Goal: Task Accomplishment & Management: Manage account settings

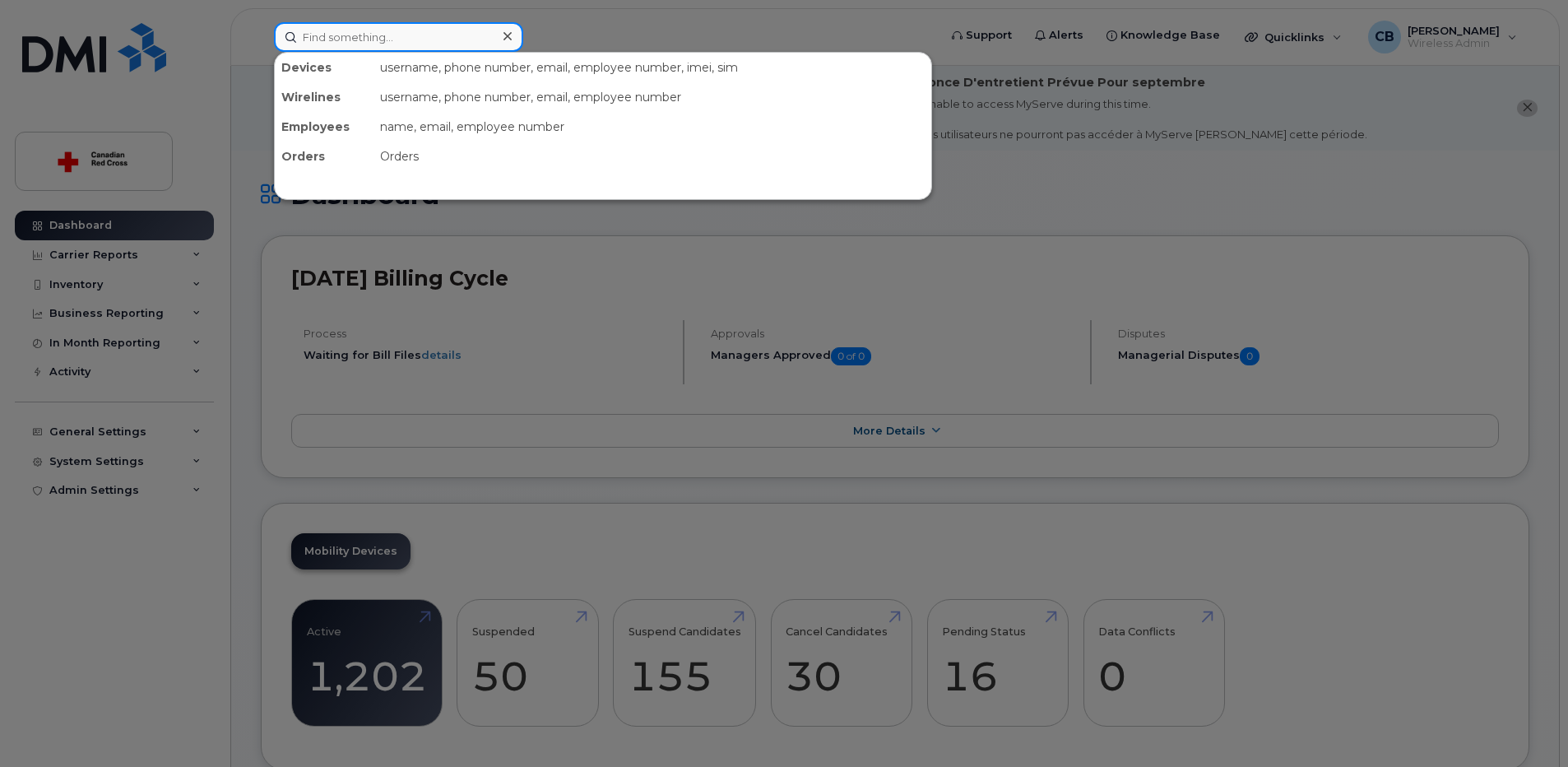
click at [472, 41] on input at bounding box center [399, 37] width 249 height 29
paste input "[PHONE_NUMBER]"
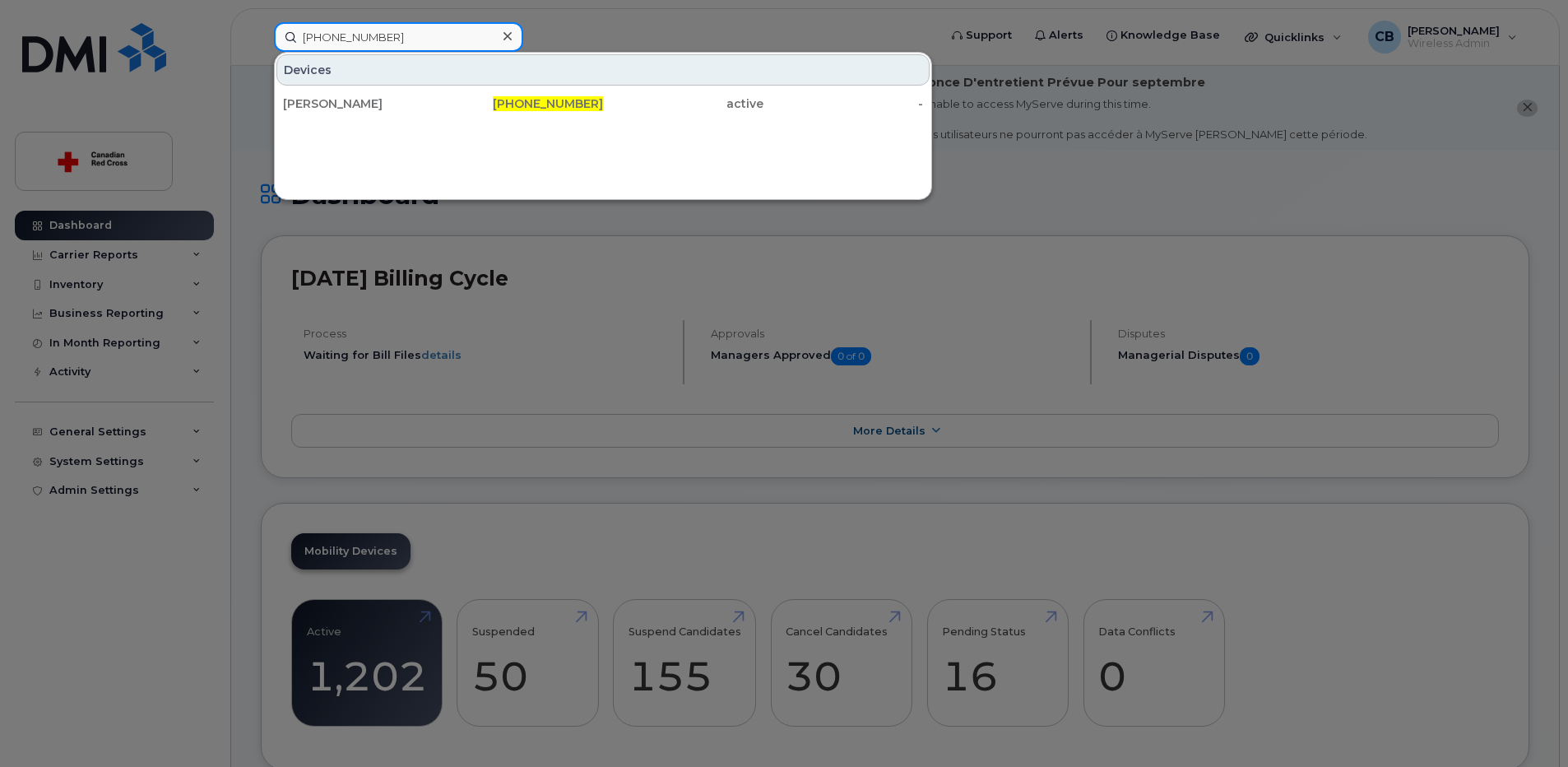
type input "[PHONE_NUMBER]"
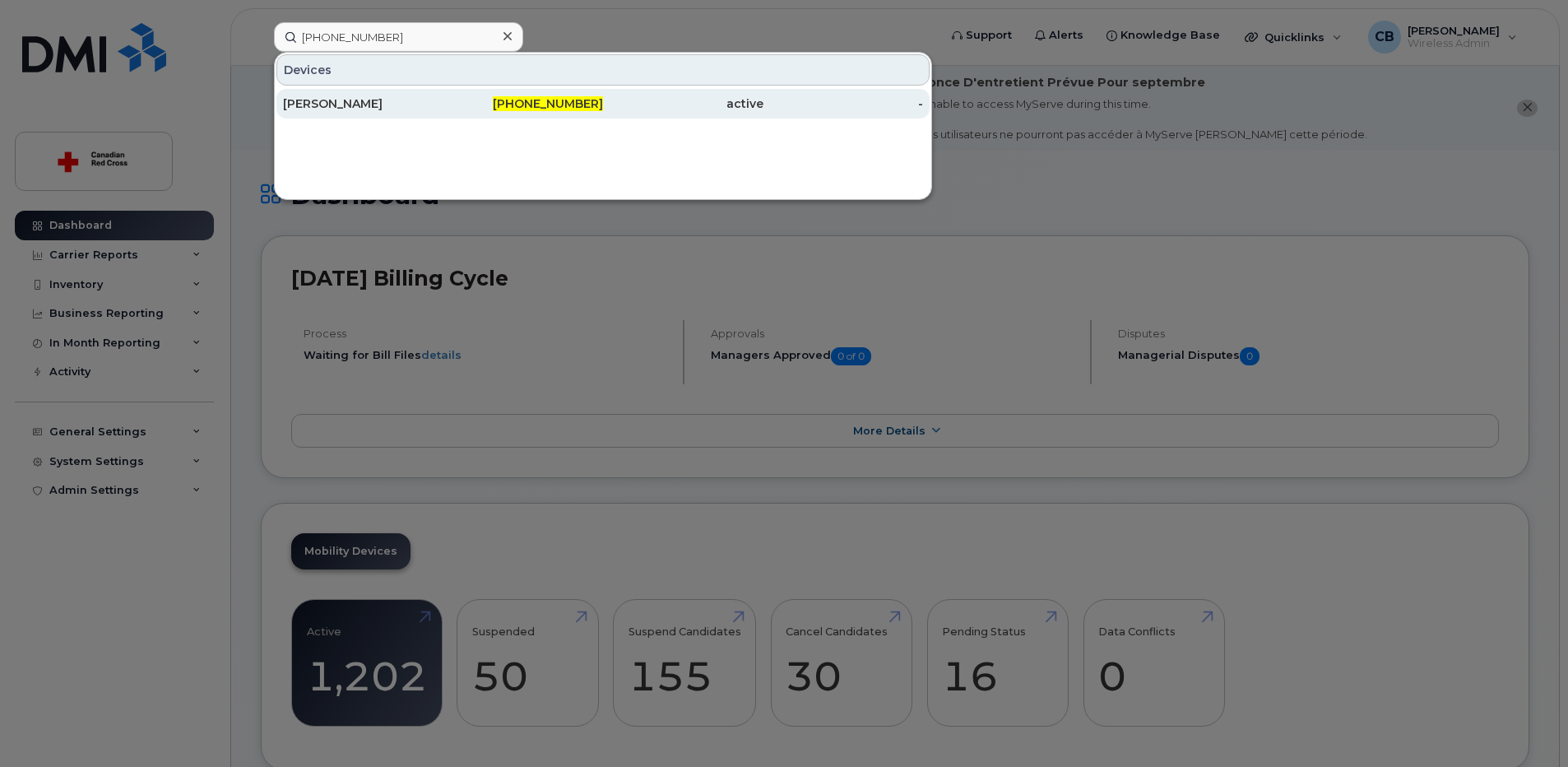
click at [353, 100] on div "[PERSON_NAME]" at bounding box center [363, 104] width 161 height 16
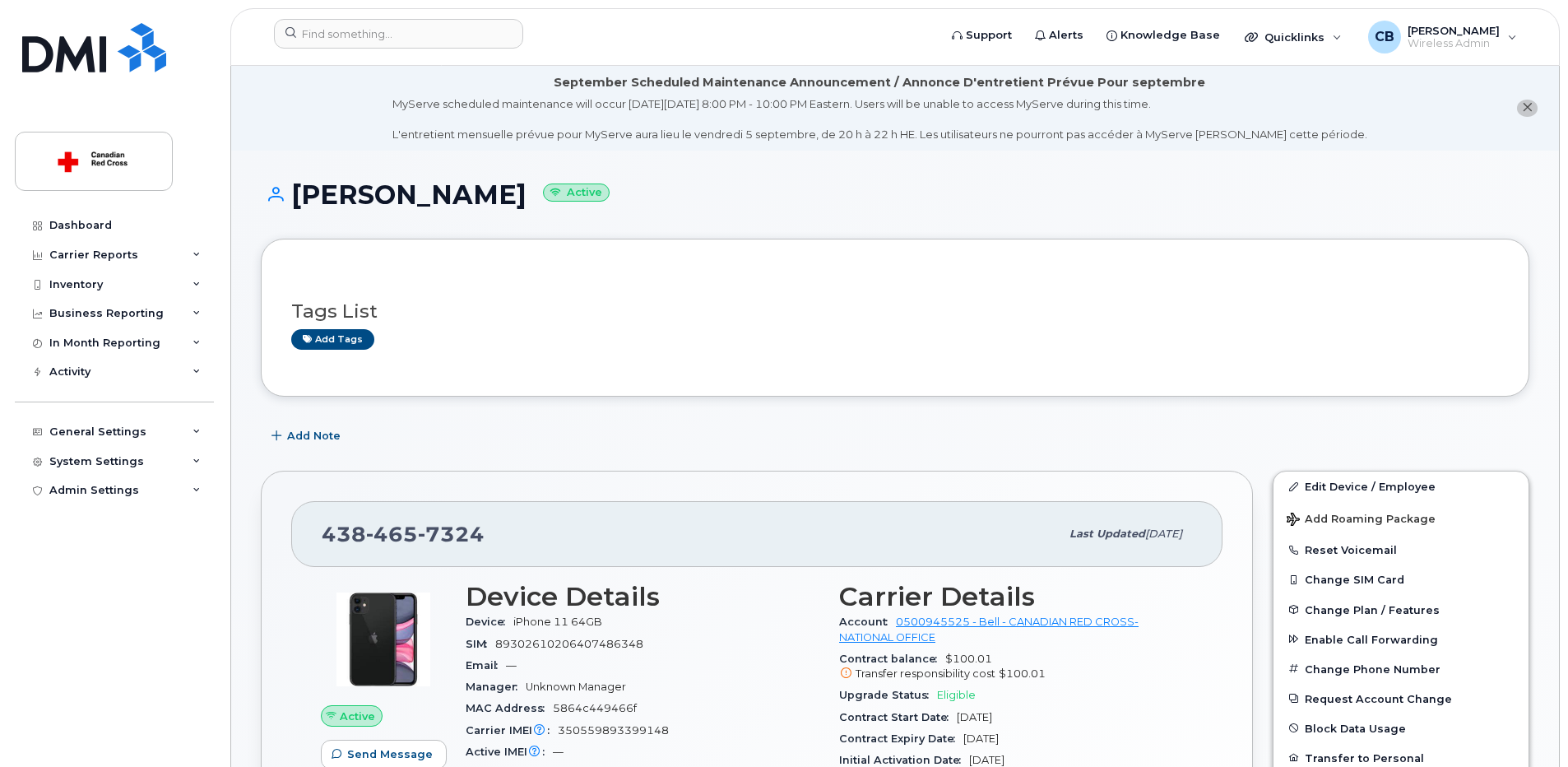
scroll to position [165, 0]
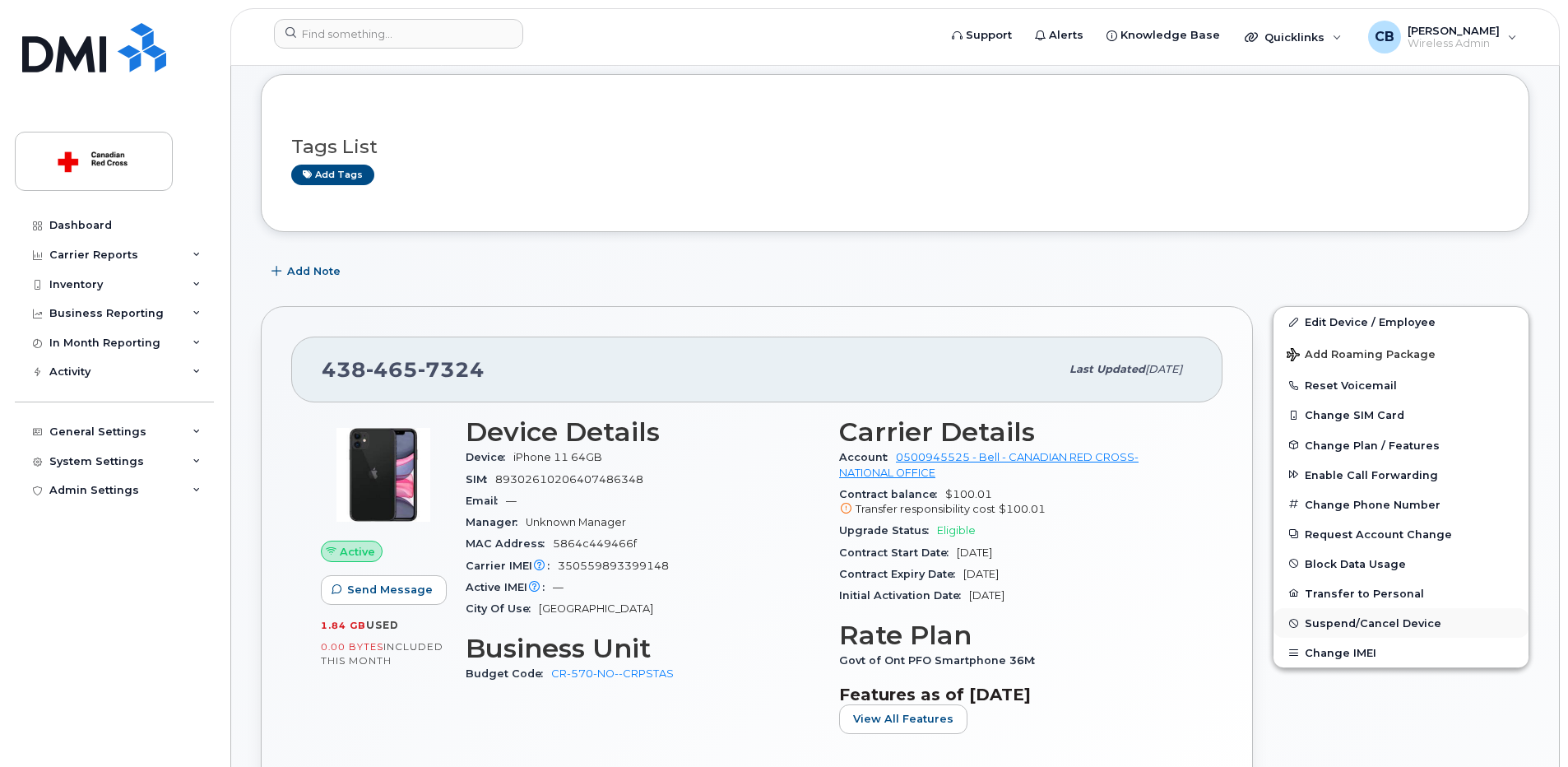
click at [1341, 626] on span "Suspend/Cancel Device" at bounding box center [1373, 623] width 136 height 12
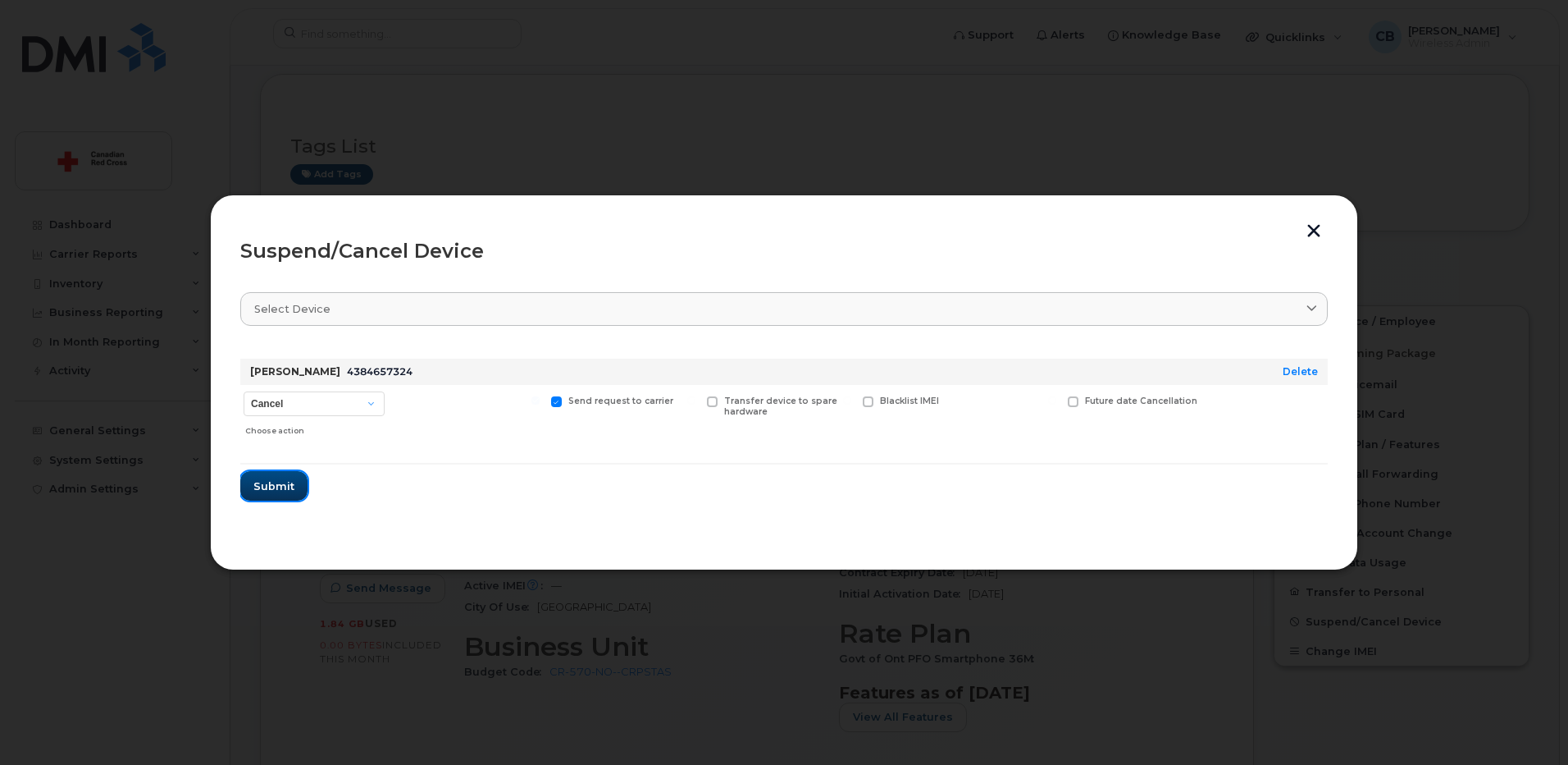
click at [269, 487] on span "Submit" at bounding box center [274, 486] width 41 height 15
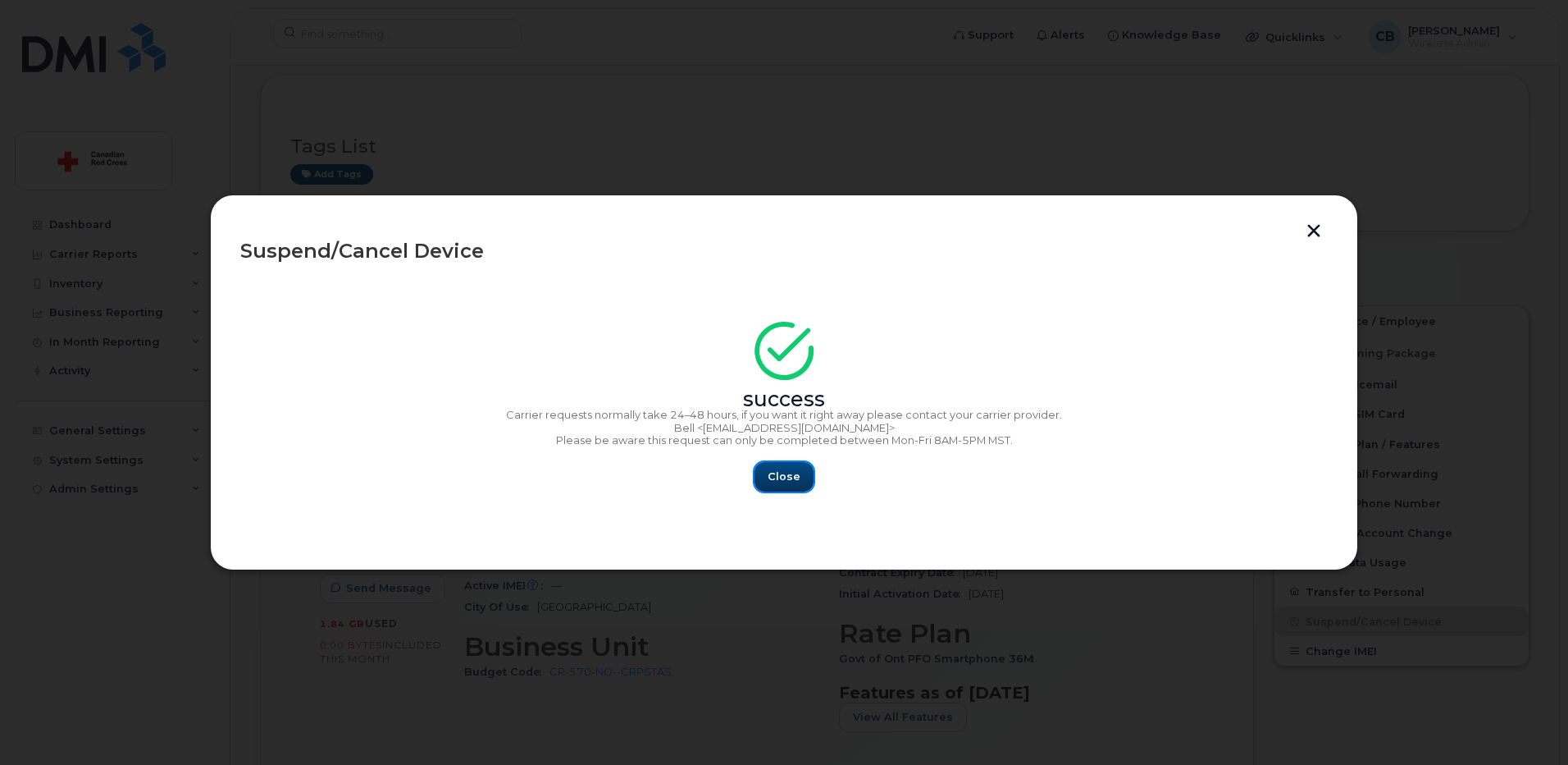
click at [782, 478] on span "Close" at bounding box center [784, 476] width 33 height 15
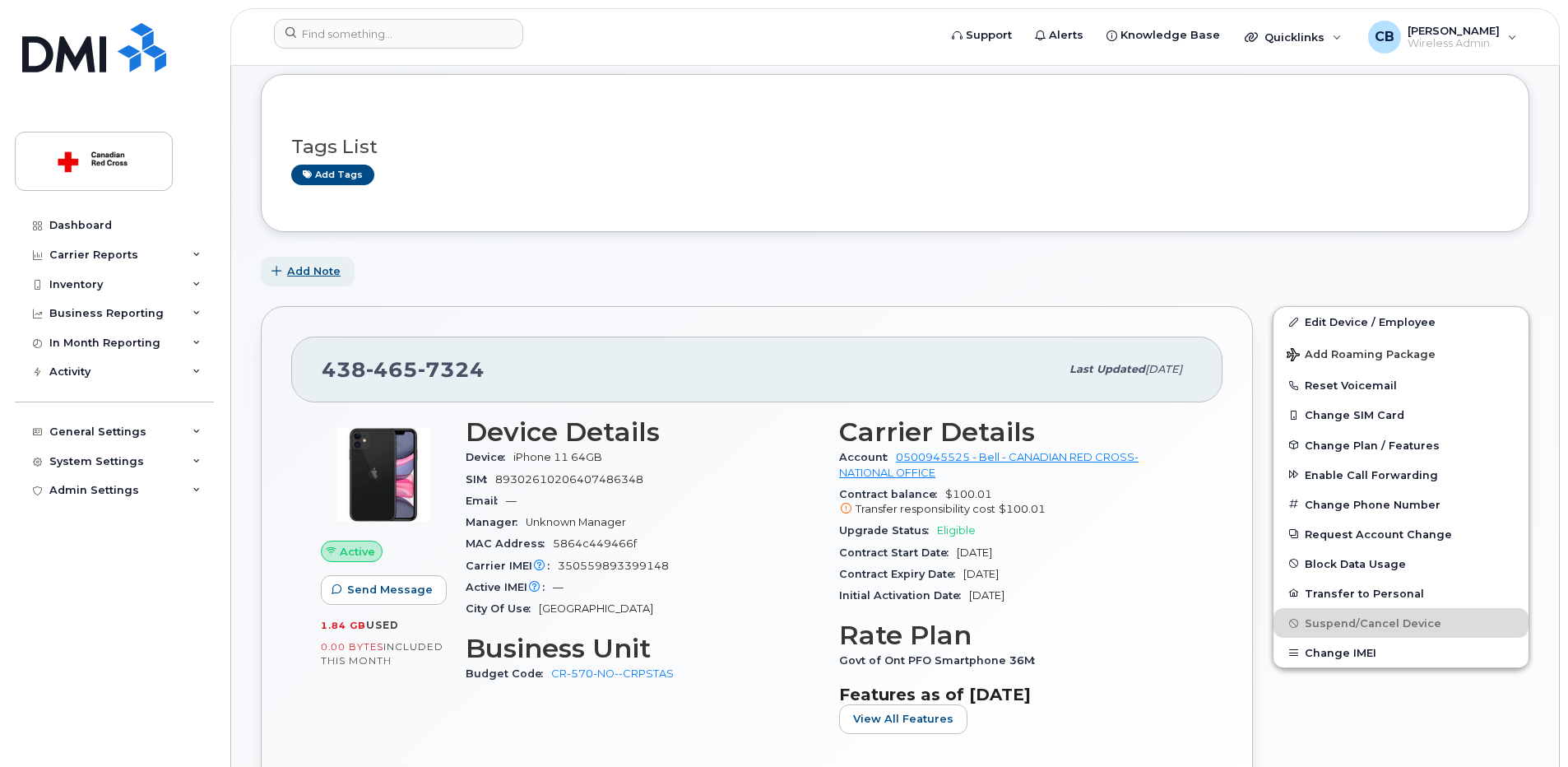
click at [318, 263] on span "Add Note" at bounding box center [314, 271] width 54 height 16
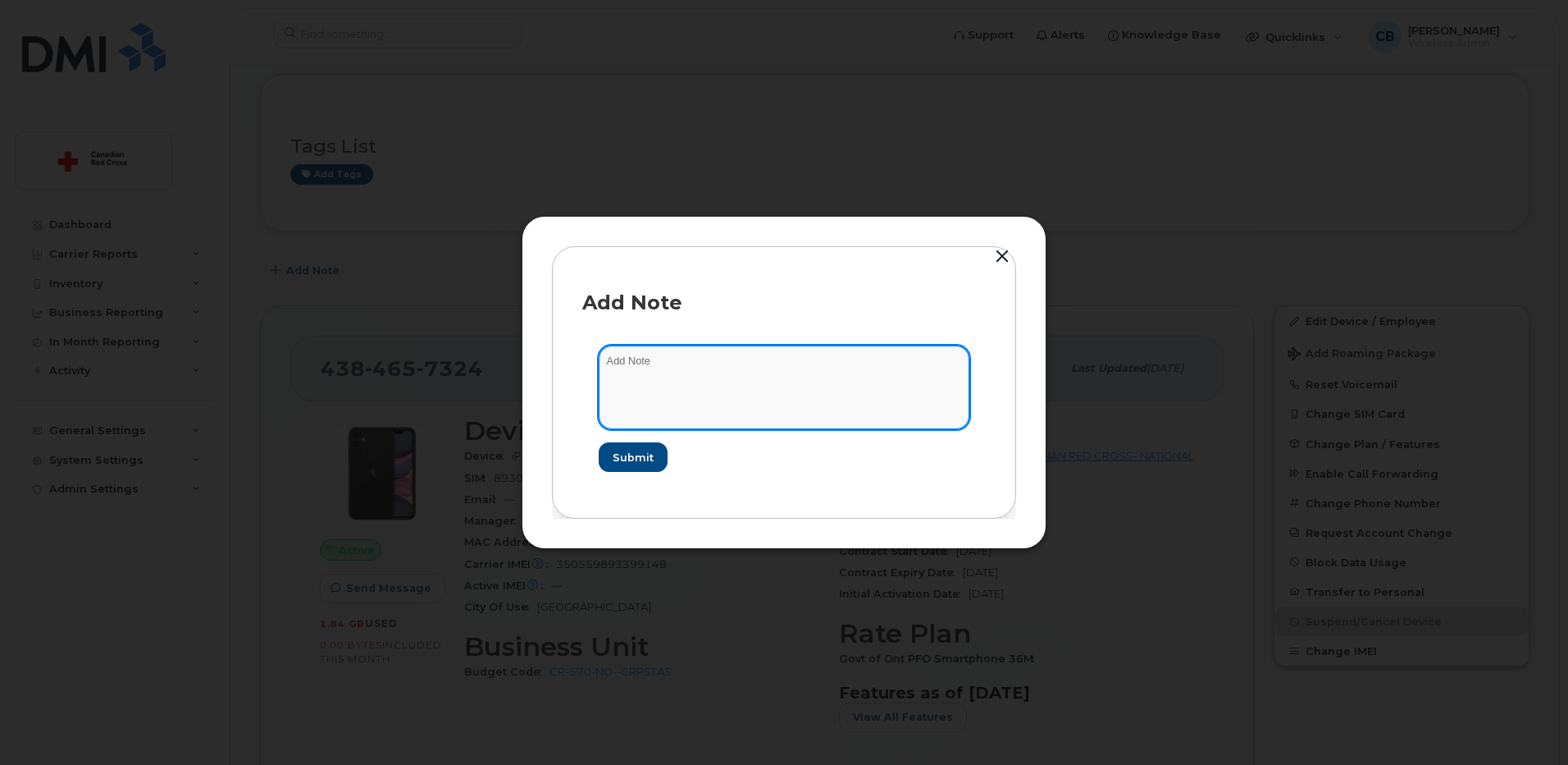
click at [747, 367] on textarea at bounding box center [784, 386] width 371 height 83
paste textarea "https://crcssupport.atlassian.net/browse/IS-164438"
type textarea "https://crcssupport.atlassian.net/browse/IS-164438"
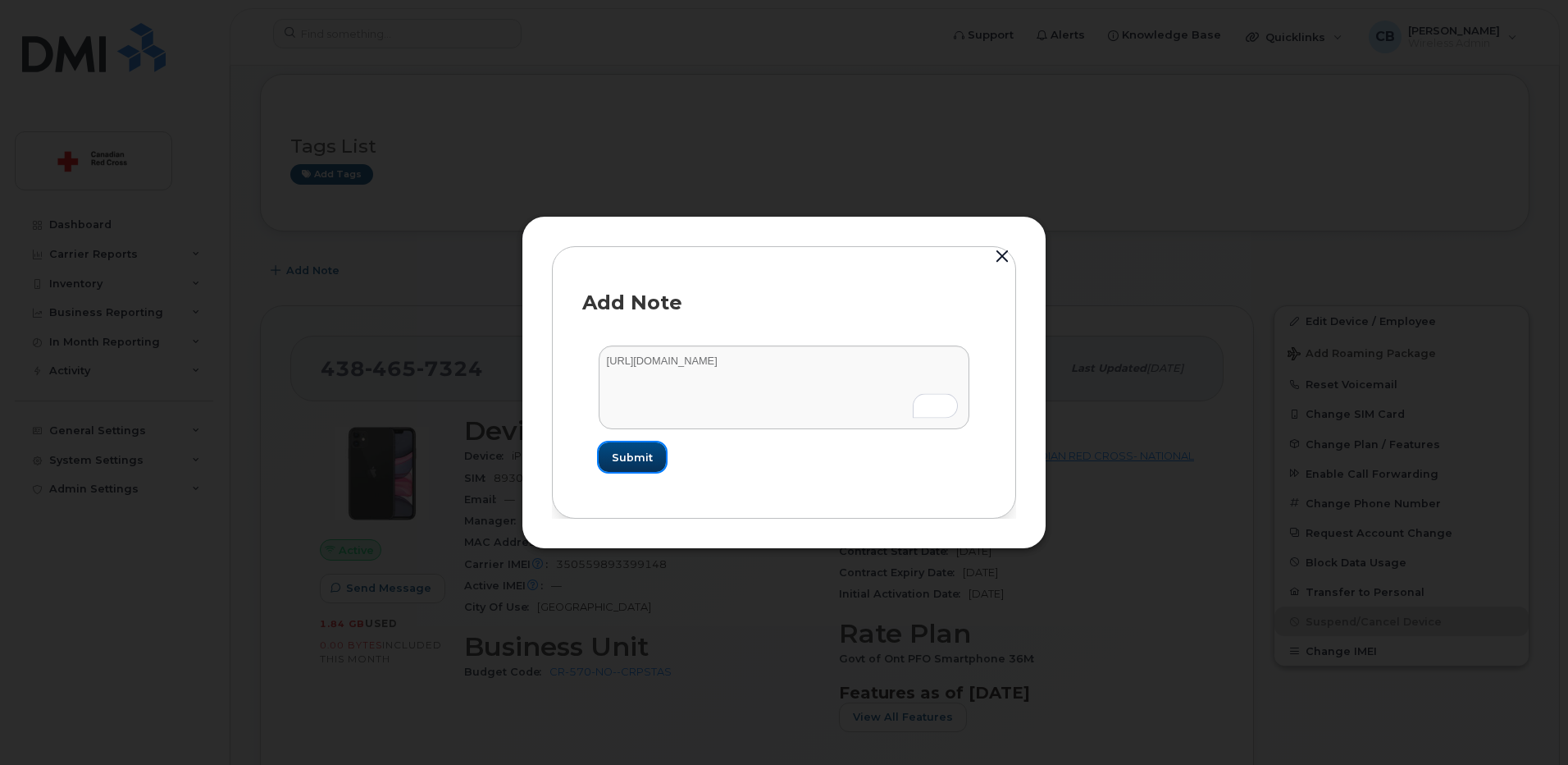
click at [632, 458] on span "Submit" at bounding box center [632, 458] width 41 height 15
